Goal: Book appointment/travel/reservation

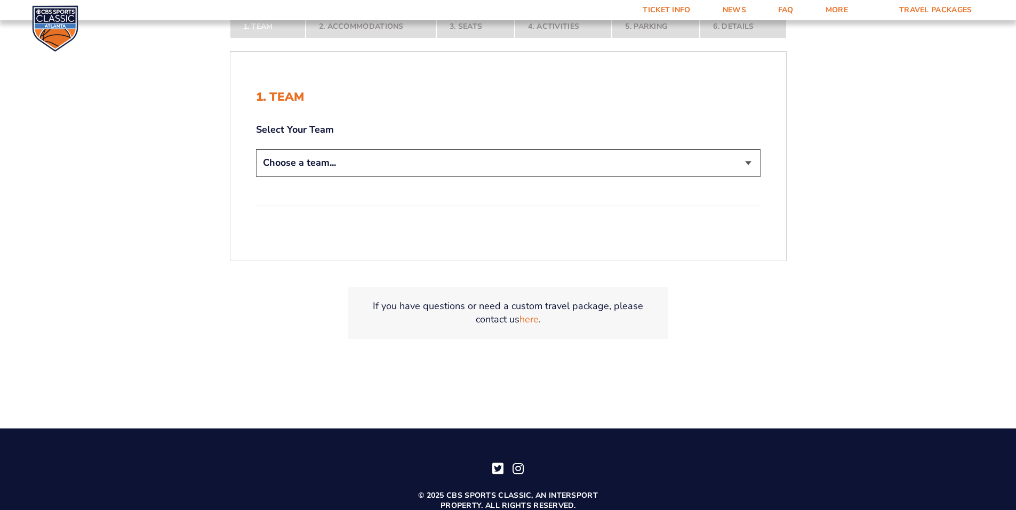
scroll to position [234, 0]
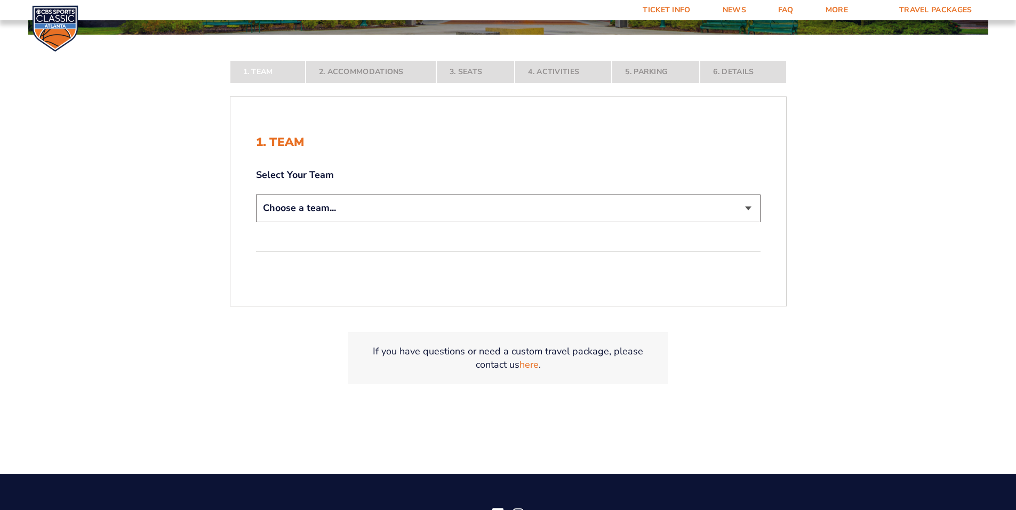
click at [368, 207] on select "Choose a team... [US_STATE] Wildcats [US_STATE] State Buckeyes [US_STATE] Tar H…" at bounding box center [508, 208] width 505 height 27
select select "12956"
click at [256, 222] on select "Choose a team... [US_STATE] Wildcats [US_STATE] State Buckeyes [US_STATE] Tar H…" at bounding box center [508, 208] width 505 height 27
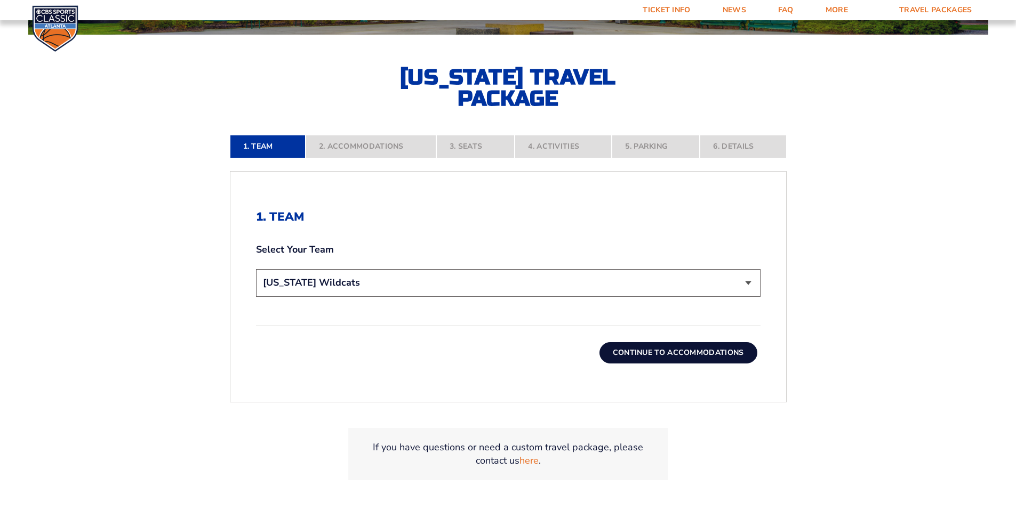
click at [675, 351] on button "Continue To Accommodations" at bounding box center [678, 352] width 158 height 21
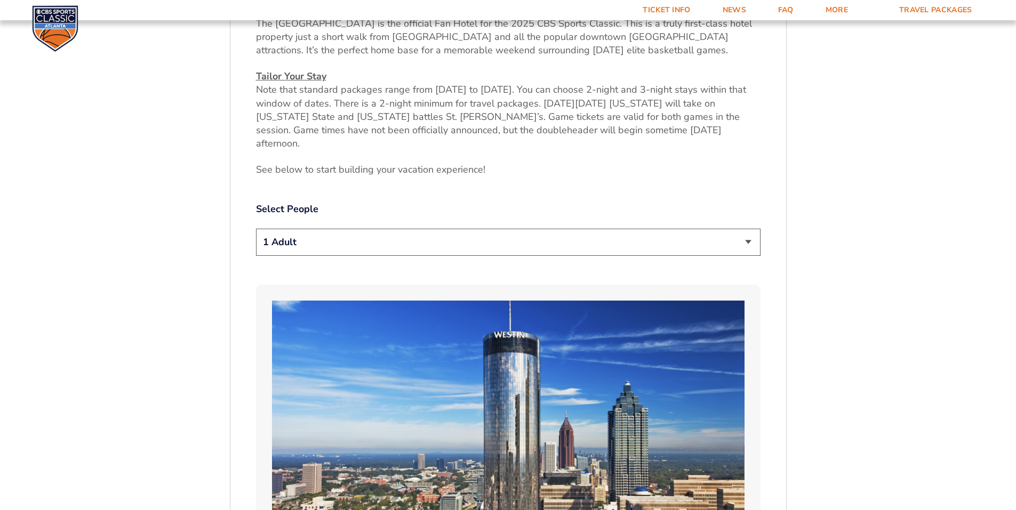
scroll to position [508, 0]
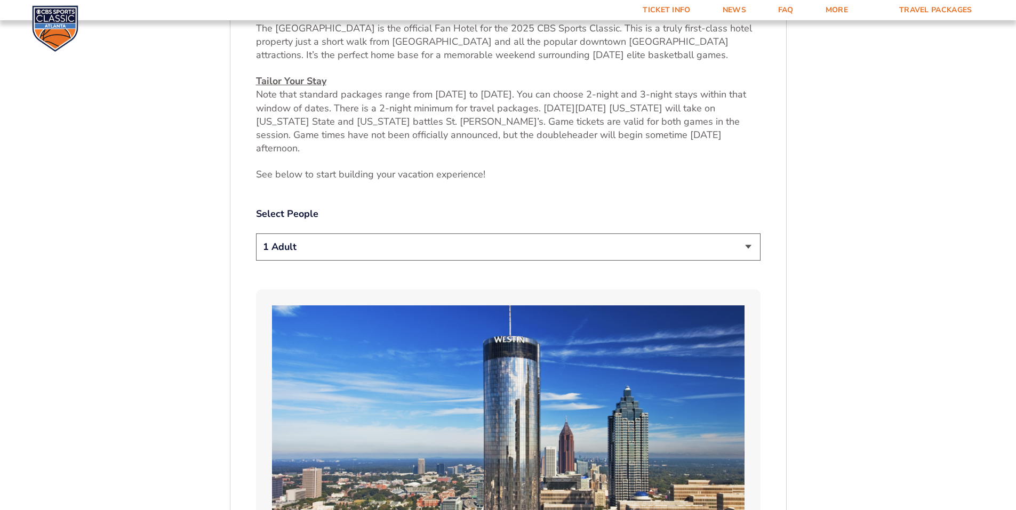
click at [311, 234] on select "1 Adult 2 Adults 3 Adults 4 Adults 2 Adults + 1 Child 2 Adults + 2 Children 2 A…" at bounding box center [508, 247] width 505 height 27
drag, startPoint x: 303, startPoint y: 226, endPoint x: 302, endPoint y: 234, distance: 8.0
click at [303, 234] on select "1 Adult 2 Adults 3 Adults 4 Adults 2 Adults + 1 Child 2 Adults + 2 Children 2 A…" at bounding box center [508, 247] width 505 height 27
select select "2 Adults"
click at [256, 234] on select "1 Adult 2 Adults 3 Adults 4 Adults 2 Adults + 1 Child 2 Adults + 2 Children 2 A…" at bounding box center [508, 247] width 505 height 27
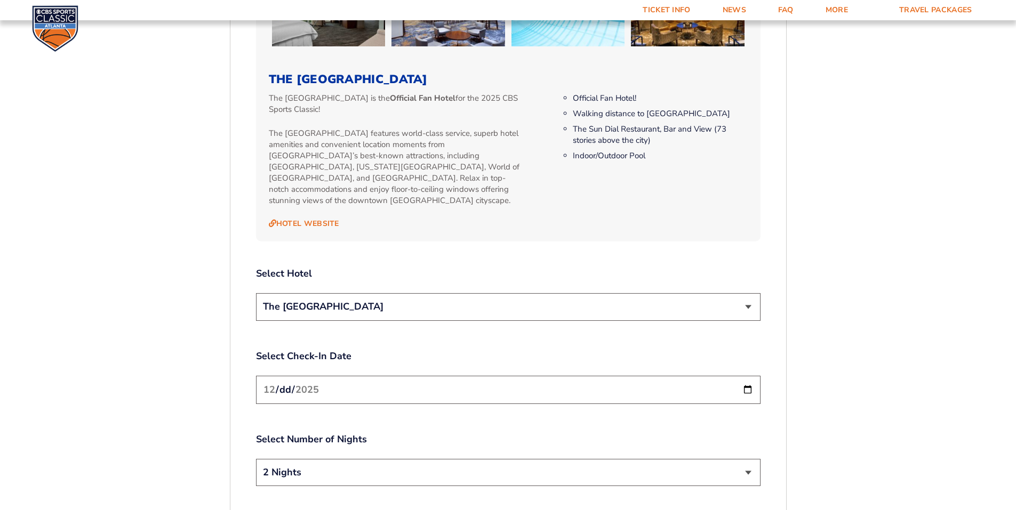
scroll to position [1148, 0]
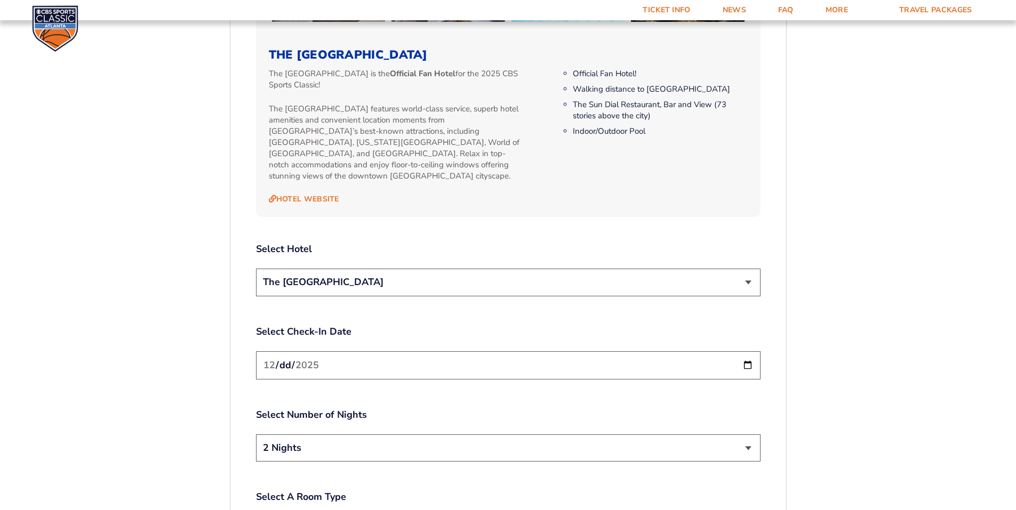
click at [327, 269] on select "The [GEOGRAPHIC_DATA]" at bounding box center [508, 282] width 505 height 27
drag, startPoint x: 161, startPoint y: 257, endPoint x: 171, endPoint y: 263, distance: 11.3
click at [161, 258] on form "[US_STATE] [US_STATE] Travel Package [US_STATE][GEOGRAPHIC_DATA] [US_STATE] Sta…" at bounding box center [508, 0] width 1016 height 2297
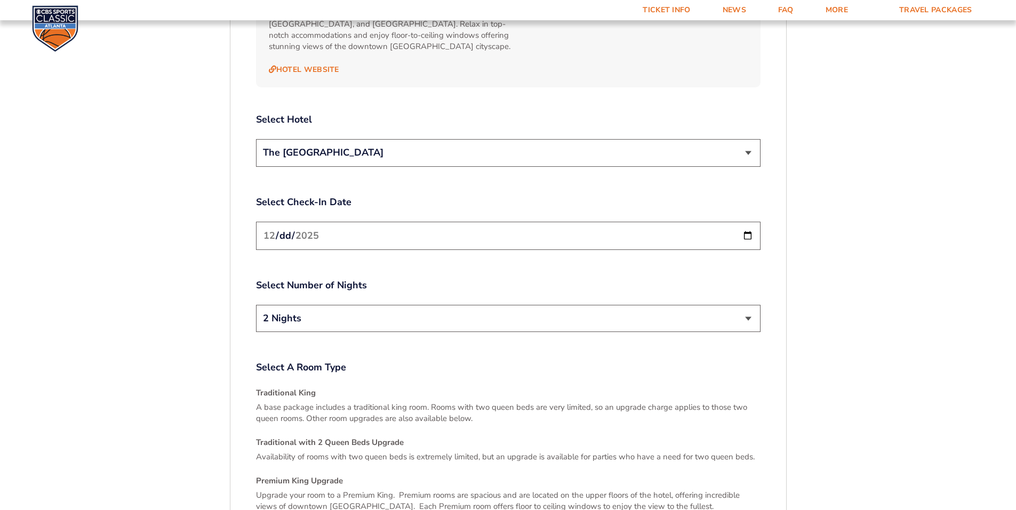
scroll to position [1255, 0]
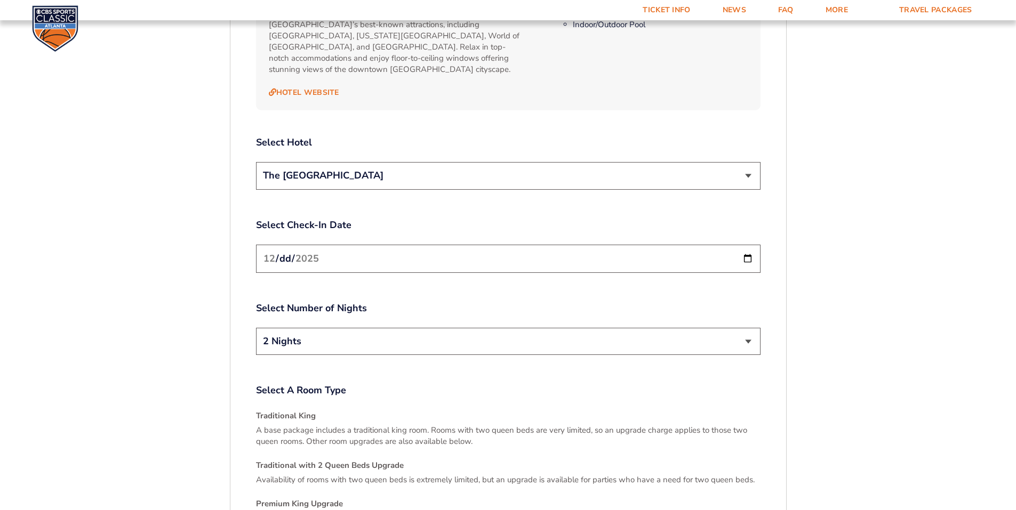
click at [390, 328] on select "2 Nights 3 Nights" at bounding box center [508, 341] width 505 height 27
click at [396, 302] on label "Select Number of Nights" at bounding box center [508, 308] width 505 height 13
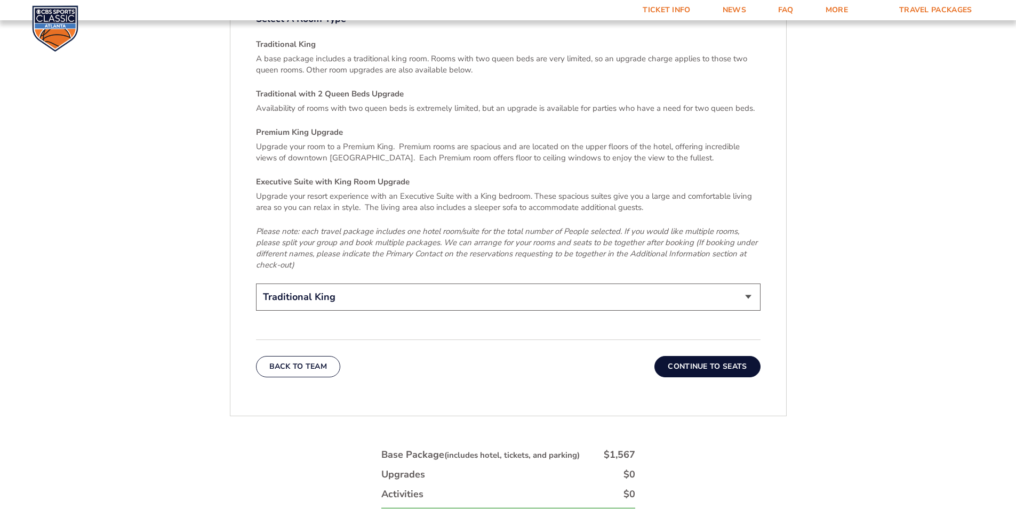
scroll to position [1575, 0]
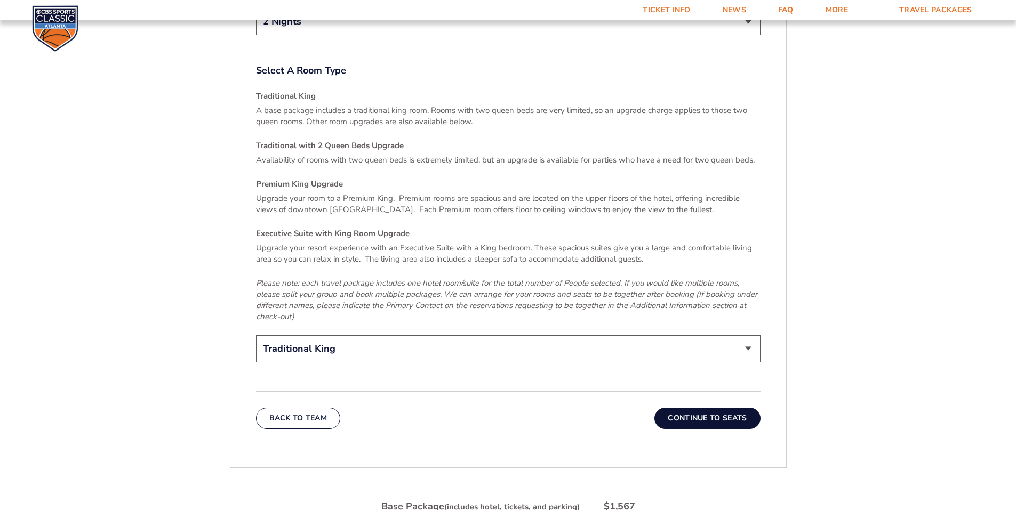
click at [362, 335] on select "Traditional King Traditional with 2 Queen Beds Upgrade (+$95 per night) Premium…" at bounding box center [508, 348] width 505 height 27
click at [368, 295] on p "Please note: each travel package includes one hotel room/suite for the total nu…" at bounding box center [508, 300] width 505 height 45
click at [370, 335] on select "Traditional King Traditional with 2 Queen Beds Upgrade (+$95 per night) Premium…" at bounding box center [508, 348] width 505 height 27
click at [358, 335] on select "Traditional King Traditional with 2 Queen Beds Upgrade (+$95 per night) Premium…" at bounding box center [508, 348] width 505 height 27
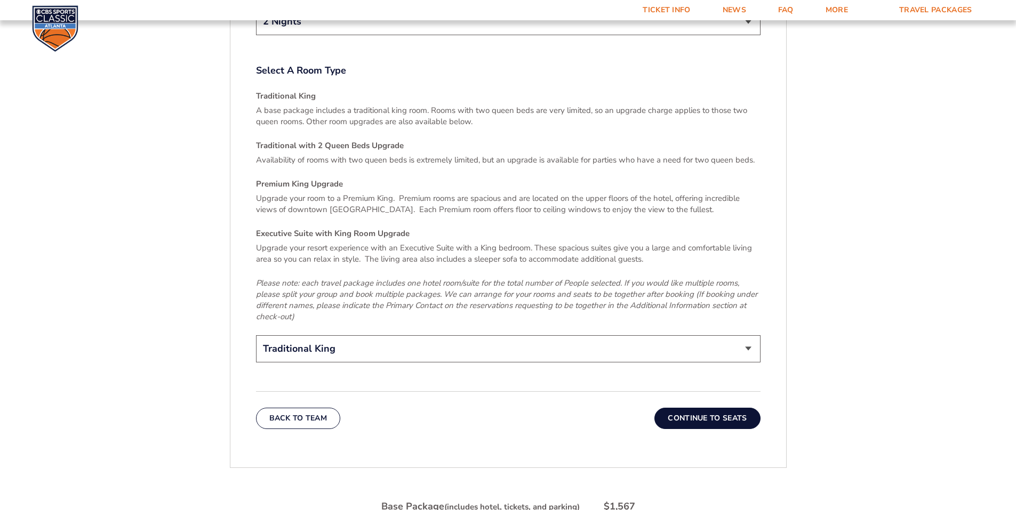
click at [357, 335] on select "Traditional King Traditional with 2 Queen Beds Upgrade (+$95 per night) Premium…" at bounding box center [508, 348] width 505 height 27
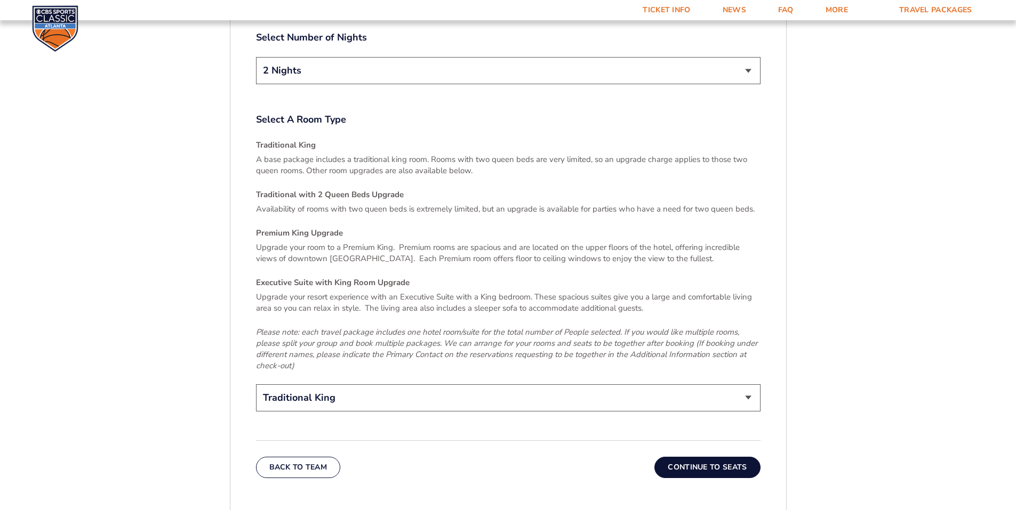
scroll to position [1522, 0]
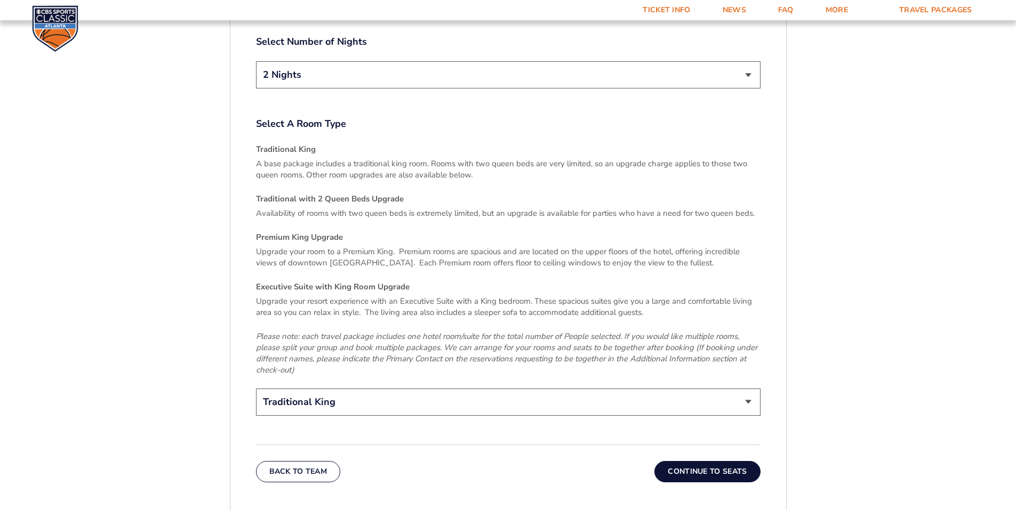
click at [355, 306] on div "Upgrade your resort experience with an Executive Suite with a King bedroom. The…" at bounding box center [508, 336] width 505 height 80
click at [693, 461] on button "Continue To Seats" at bounding box center [707, 471] width 106 height 21
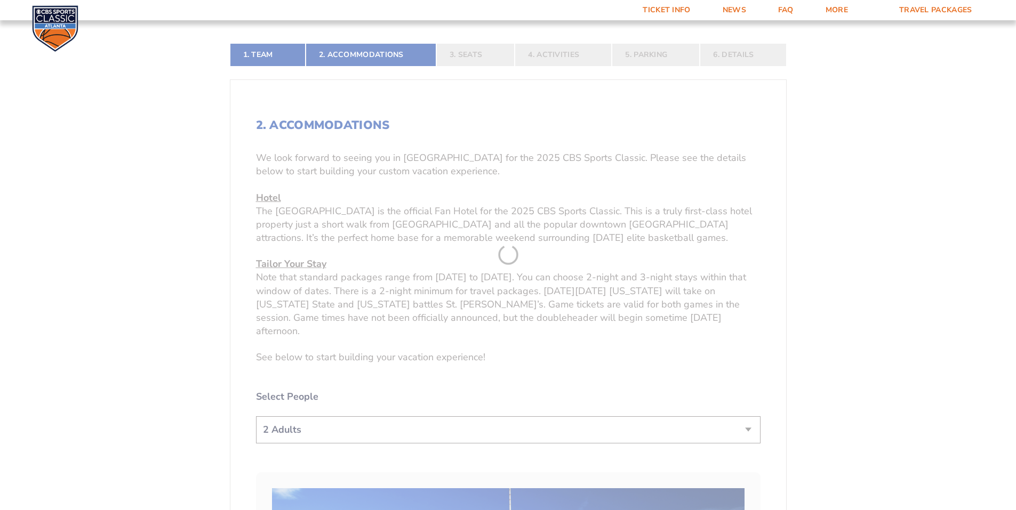
scroll to position [242, 0]
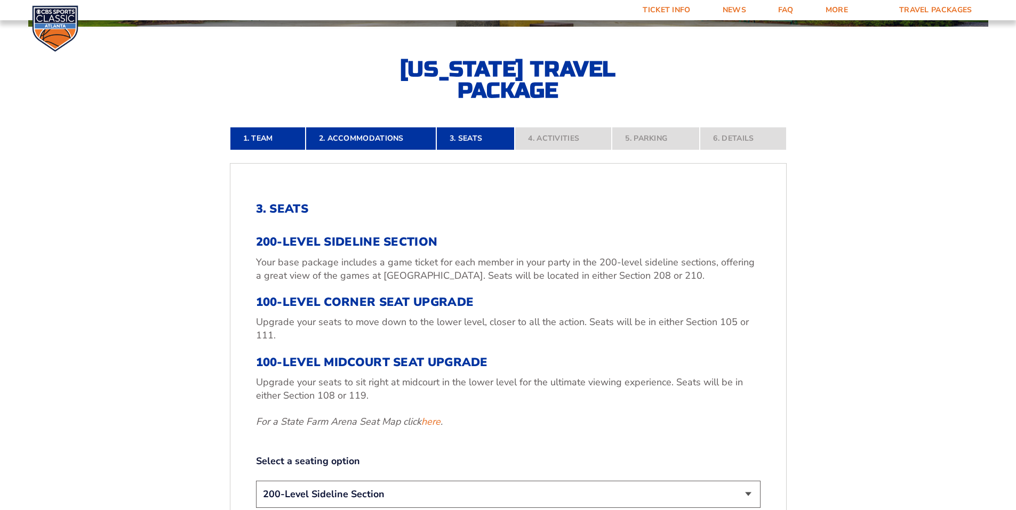
drag, startPoint x: 622, startPoint y: 400, endPoint x: 534, endPoint y: 355, distance: 99.0
click at [540, 362] on h3 "100-Level Midcourt Seat Upgrade" at bounding box center [508, 363] width 505 height 14
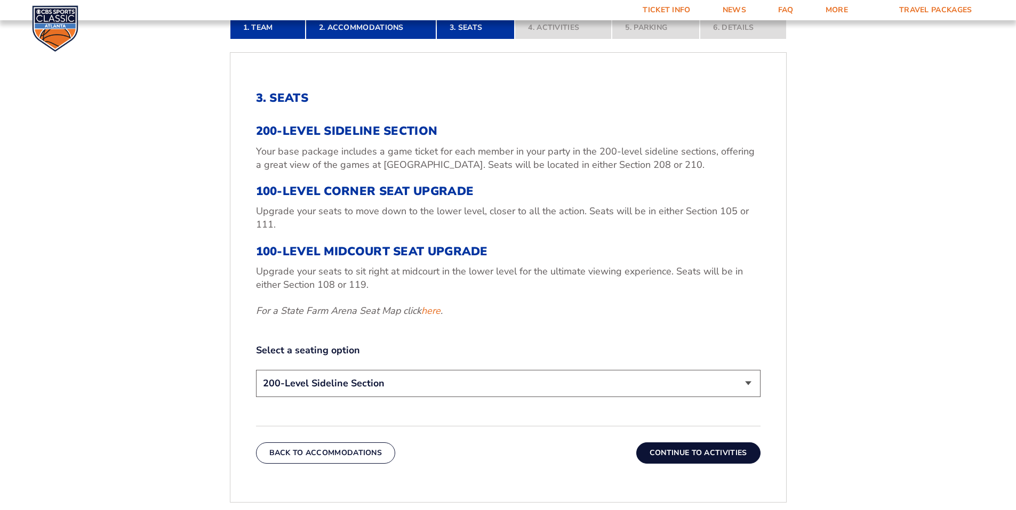
scroll to position [348, 0]
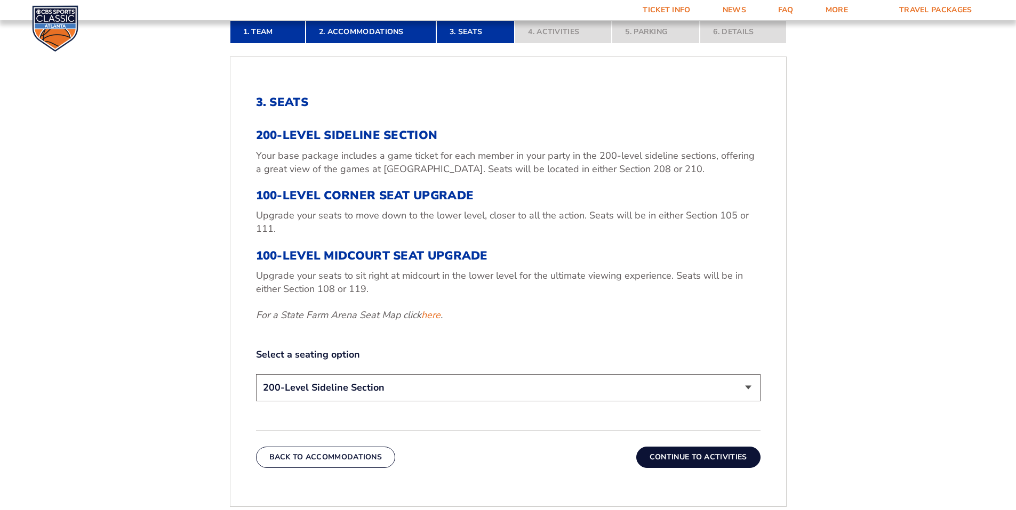
click at [470, 378] on select "200-Level Sideline Section 100-Level Corner Seat Upgrade (+$120 per person) 100…" at bounding box center [508, 387] width 505 height 27
drag, startPoint x: 475, startPoint y: 315, endPoint x: 541, endPoint y: 312, distance: 66.7
click at [476, 317] on p "For a State Farm Arena Seat Map click here ." at bounding box center [508, 315] width 505 height 13
click at [718, 455] on button "Continue To Activities" at bounding box center [698, 457] width 124 height 21
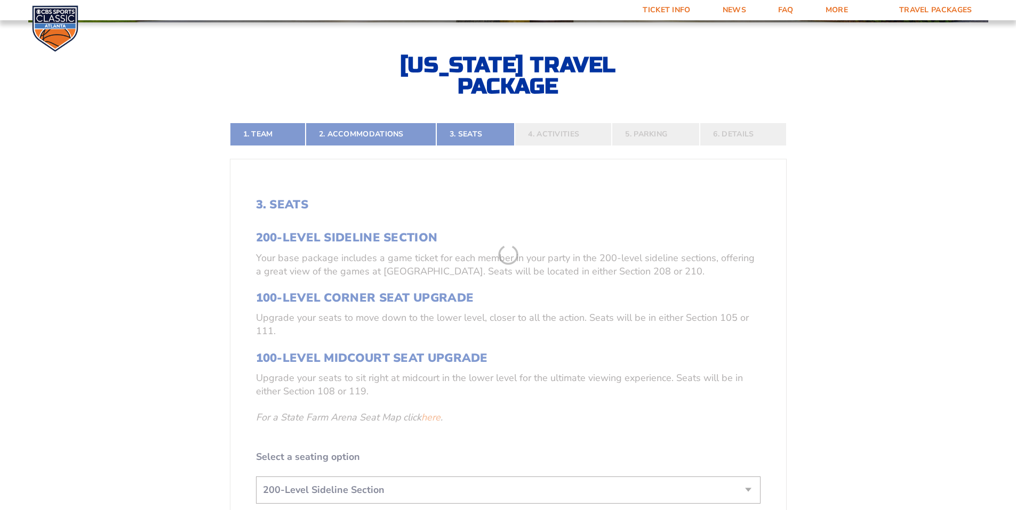
scroll to position [242, 0]
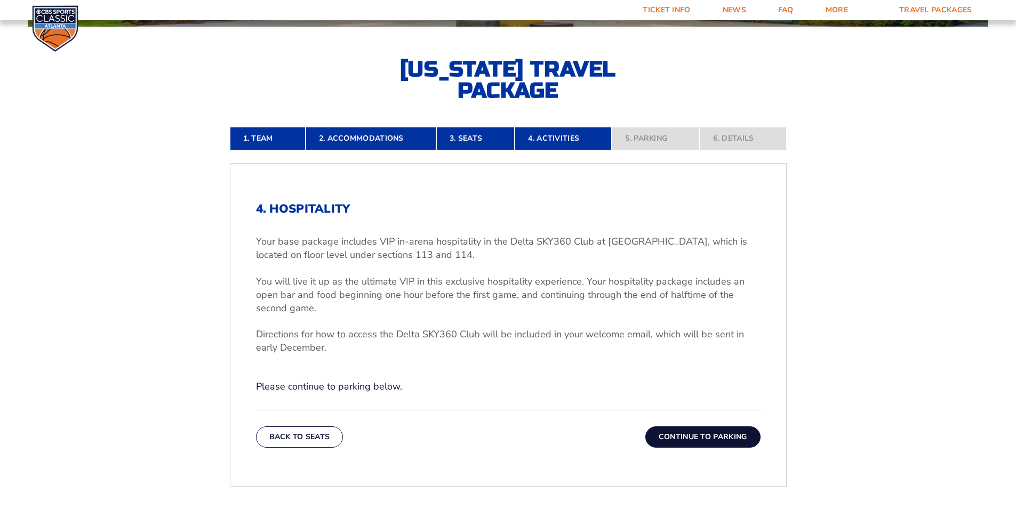
drag, startPoint x: 578, startPoint y: 385, endPoint x: 584, endPoint y: 389, distance: 7.0
drag, startPoint x: 584, startPoint y: 389, endPoint x: 522, endPoint y: 380, distance: 62.5
click at [524, 380] on p "Please continue to parking below." at bounding box center [508, 386] width 505 height 13
click at [685, 432] on button "Continue To Parking" at bounding box center [702, 437] width 115 height 21
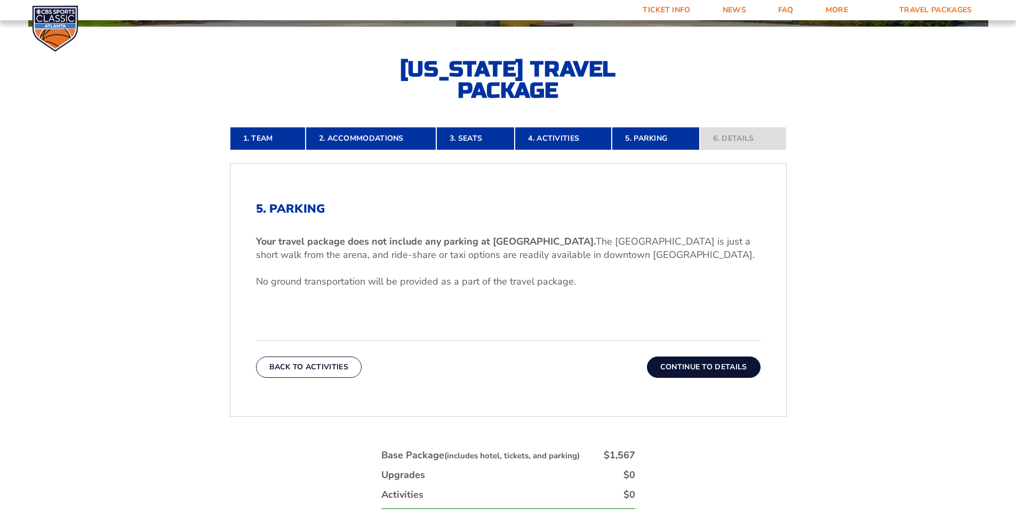
click at [688, 376] on button "Continue To Details" at bounding box center [704, 367] width 114 height 21
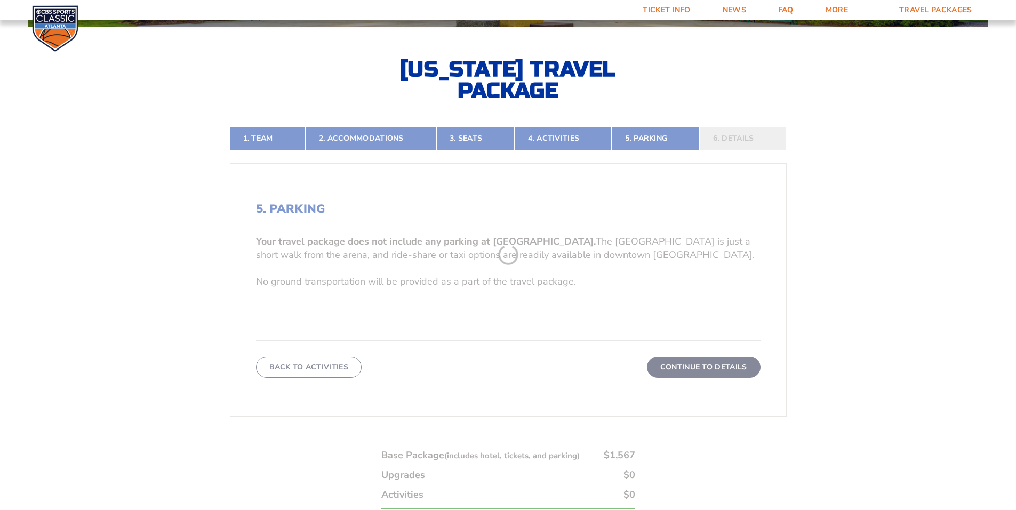
click at [687, 359] on form "[US_STATE] [US_STATE] Travel Package [US_STATE][GEOGRAPHIC_DATA] [US_STATE] Sta…" at bounding box center [508, 214] width 1016 height 913
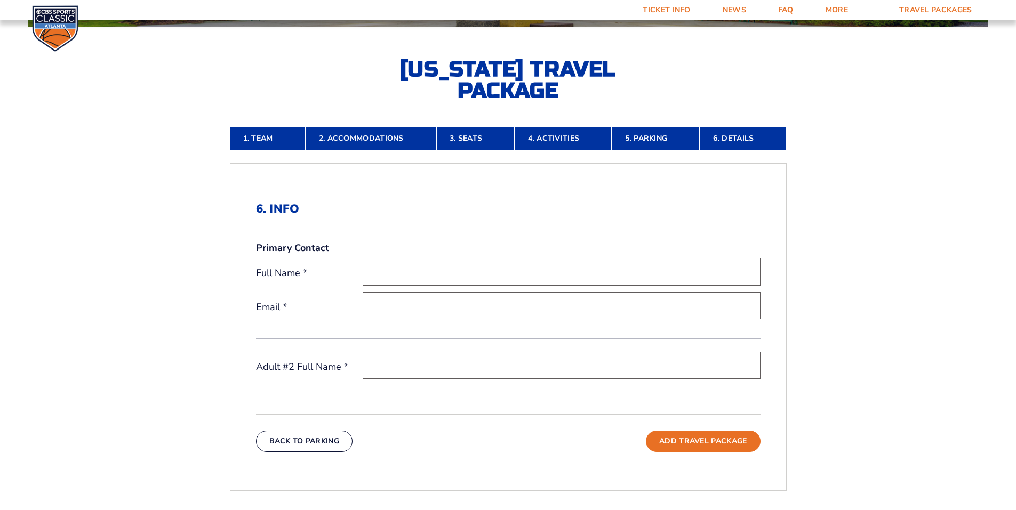
click at [511, 270] on input "text" at bounding box center [562, 271] width 398 height 27
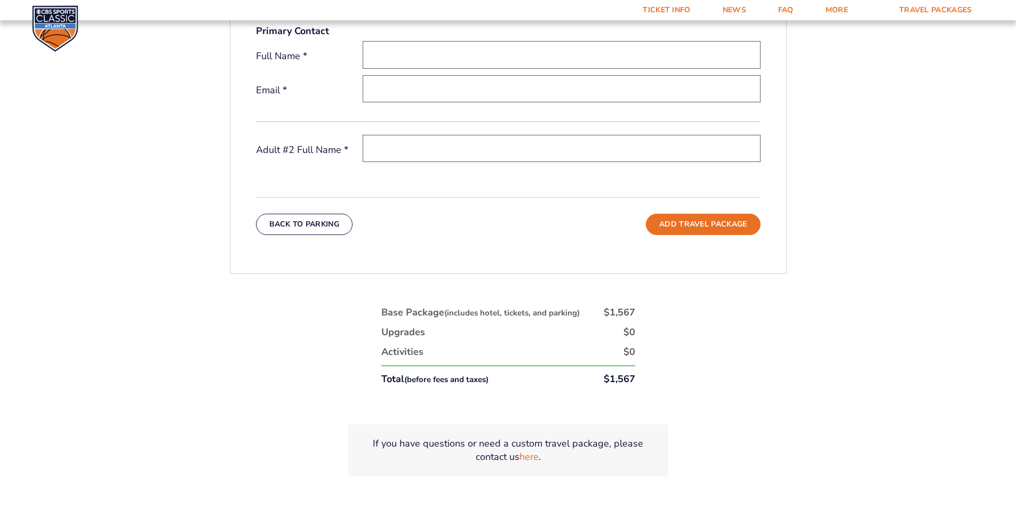
scroll to position [455, 0]
